Goal: Information Seeking & Learning: Learn about a topic

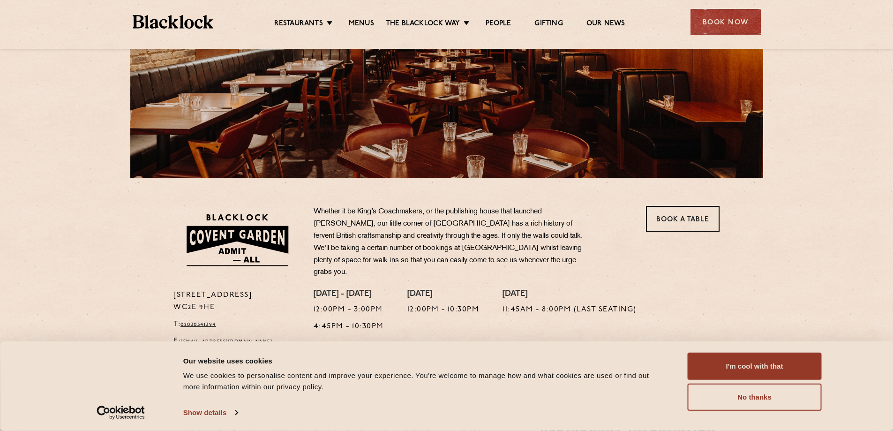
scroll to position [160, 0]
click at [777, 361] on button "I'm cool with that" at bounding box center [755, 365] width 134 height 27
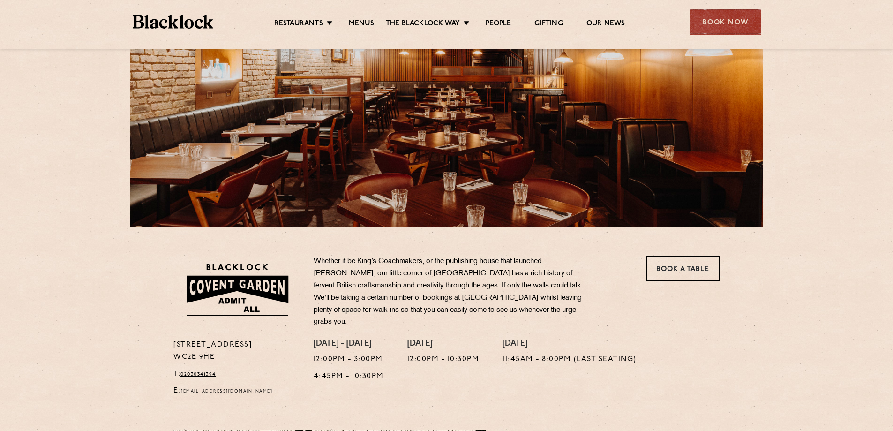
scroll to position [0, 0]
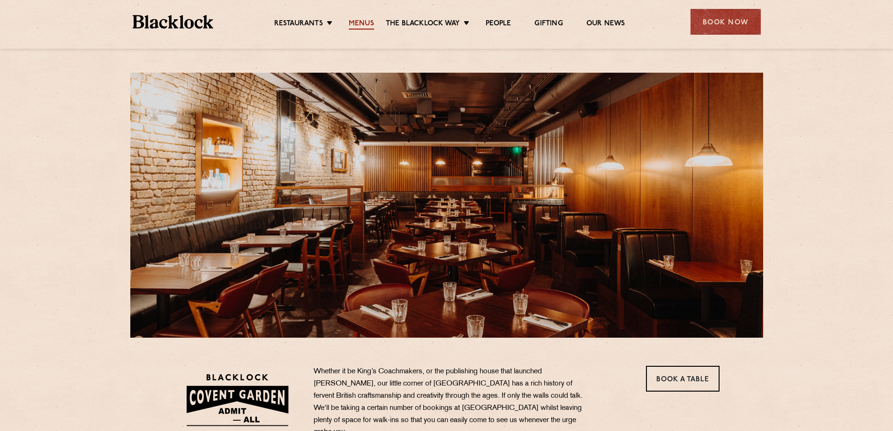
click at [367, 26] on link "Menus" at bounding box center [361, 24] width 25 height 10
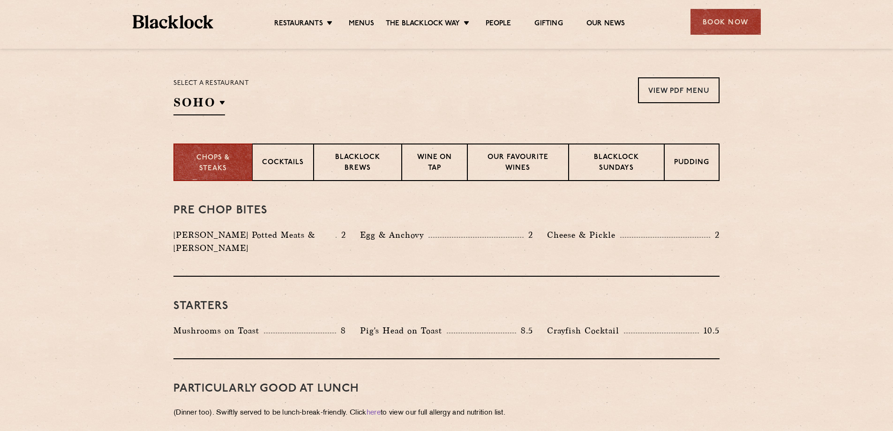
scroll to position [321, 0]
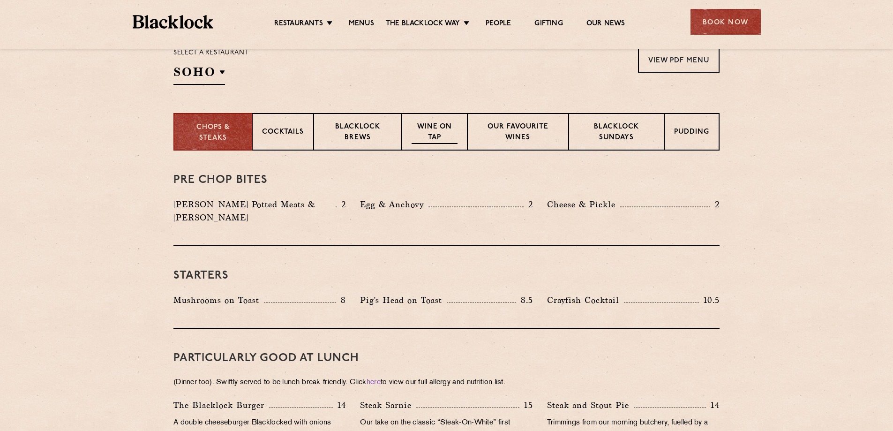
click at [424, 132] on p "Wine on Tap" at bounding box center [435, 133] width 46 height 22
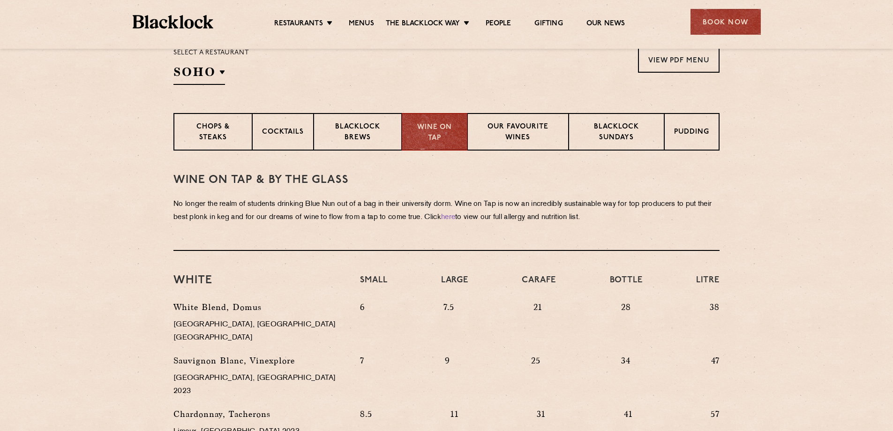
click at [345, 177] on h3 "WINE on tap & by the glass" at bounding box center [446, 180] width 546 height 12
click at [222, 144] on div "Chops & Steaks" at bounding box center [212, 131] width 78 height 37
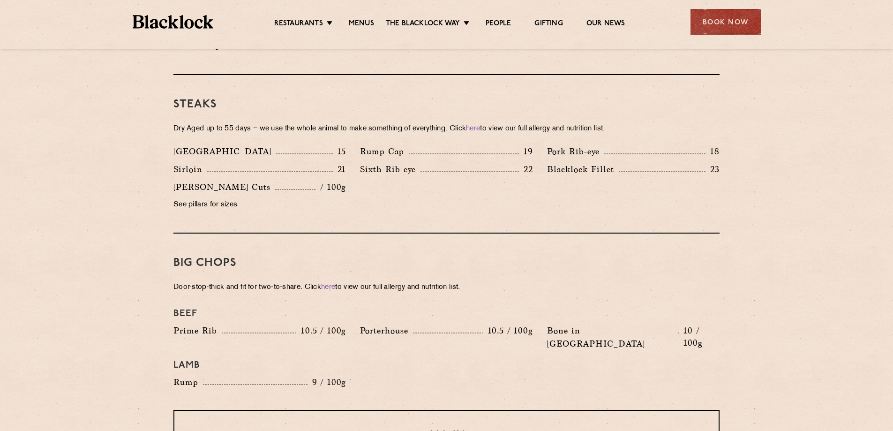
scroll to position [847, 0]
click at [558, 280] on p "Door-stop-thick and fit for two-to-share. Click here to view our full allergy a…" at bounding box center [446, 286] width 546 height 13
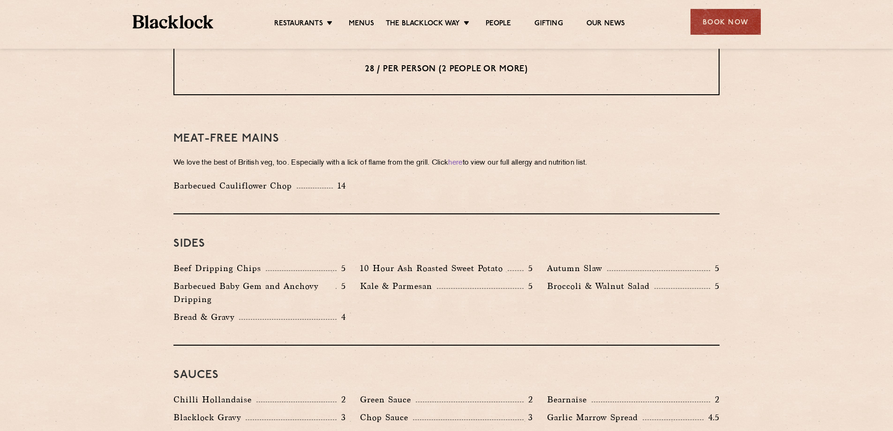
scroll to position [1274, 0]
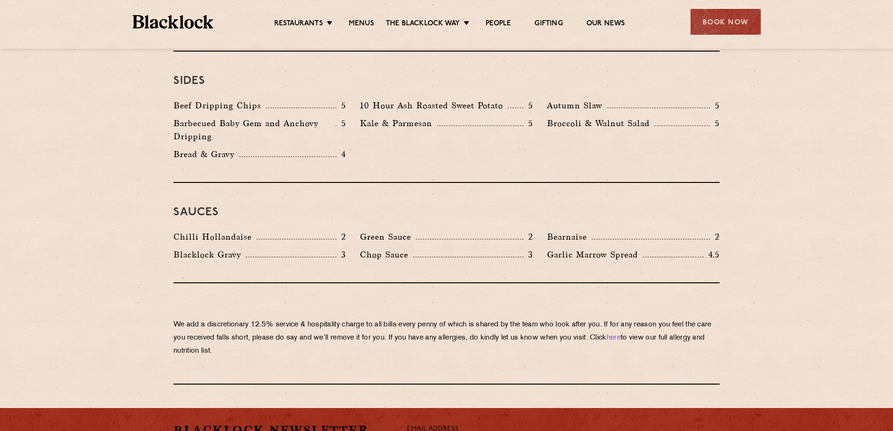
scroll to position [1437, 0]
